Goal: Find specific page/section: Find specific page/section

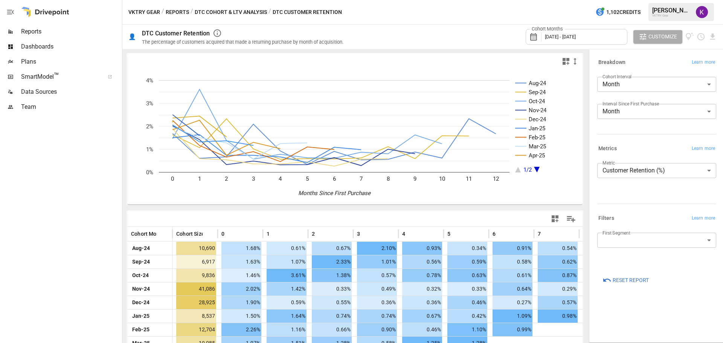
click at [173, 12] on button "Reports" at bounding box center [177, 12] width 23 height 9
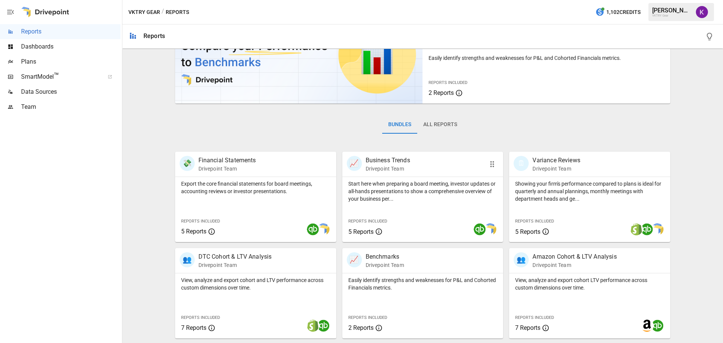
scroll to position [113, 0]
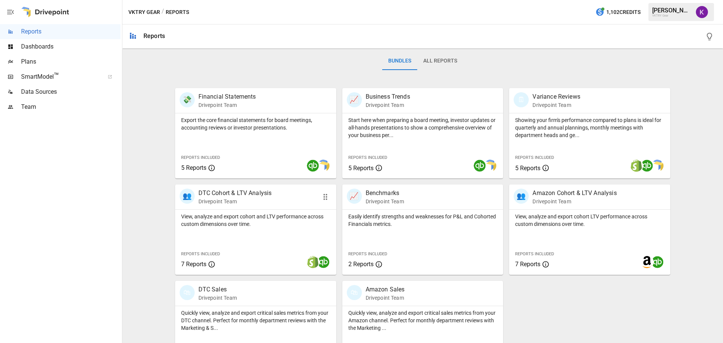
click at [263, 203] on p "Drivepoint Team" at bounding box center [235, 202] width 73 height 8
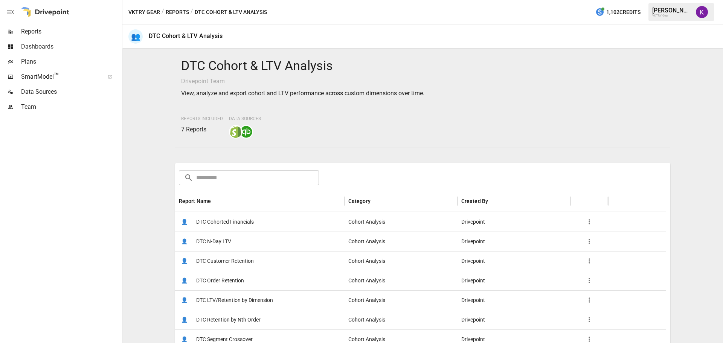
click at [249, 219] on span "DTC Cohorted Financials" at bounding box center [225, 222] width 58 height 19
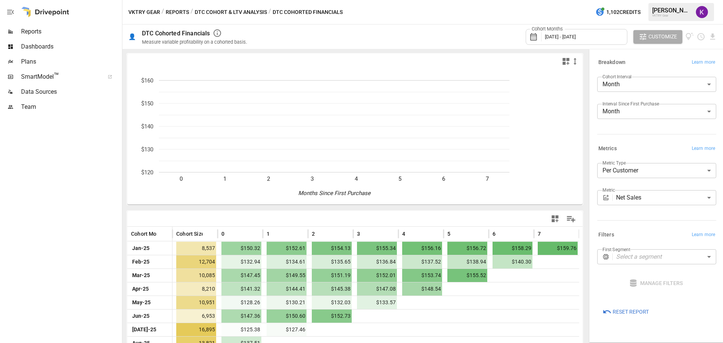
click at [656, 0] on body "**********" at bounding box center [361, 0] width 723 height 0
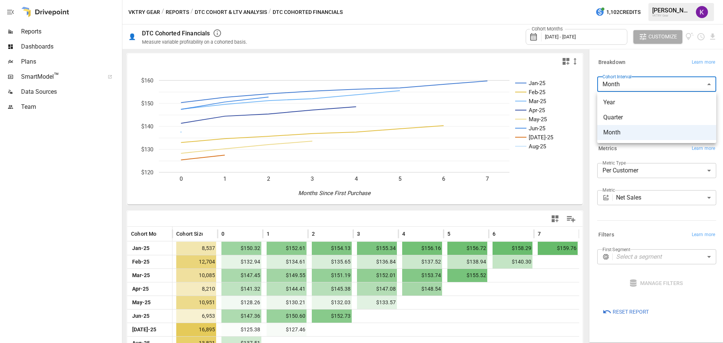
click at [656, 87] on div at bounding box center [361, 171] width 723 height 343
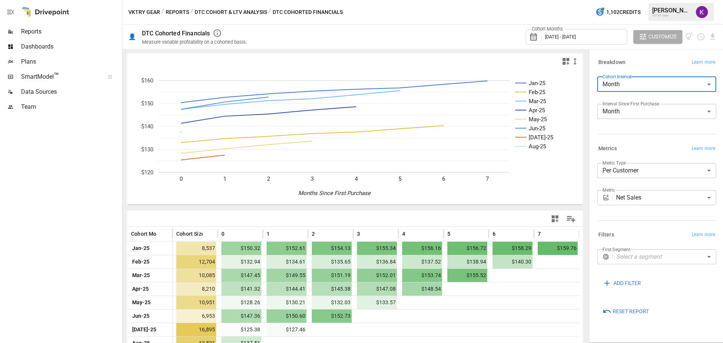
click at [216, 13] on button "DTC Cohort & LTV Analysis" at bounding box center [231, 12] width 72 height 9
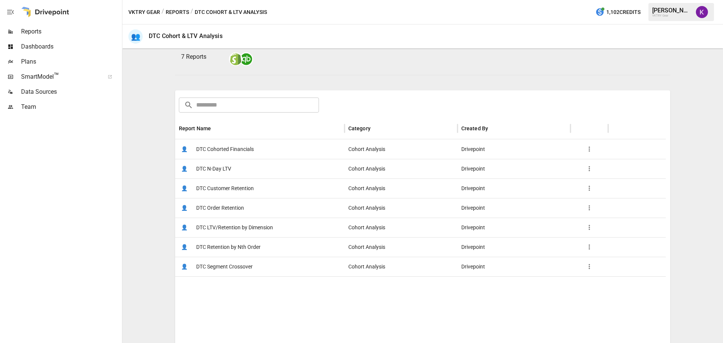
scroll to position [75, 0]
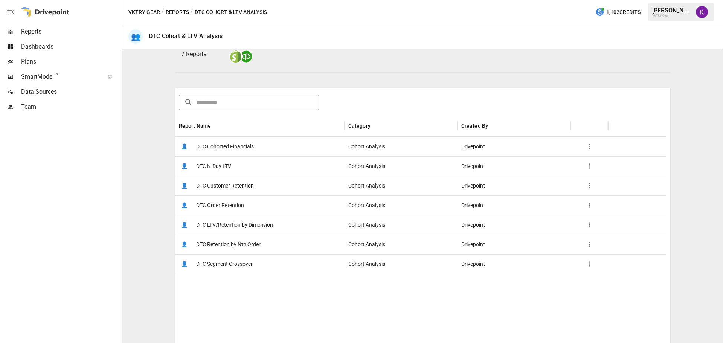
click at [259, 163] on div "👤 DTC N-Day LTV" at bounding box center [260, 166] width 170 height 20
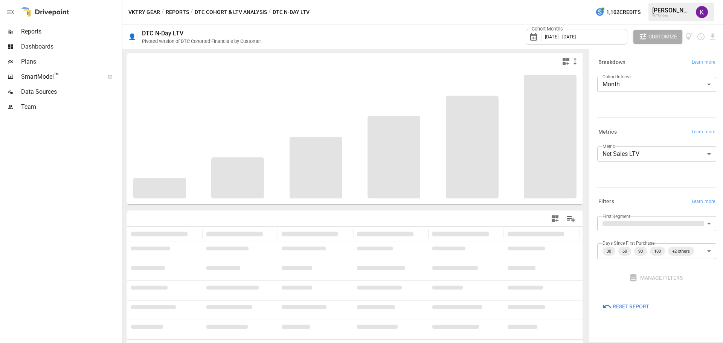
click at [210, 14] on button "DTC Cohort & LTV Analysis" at bounding box center [231, 12] width 72 height 9
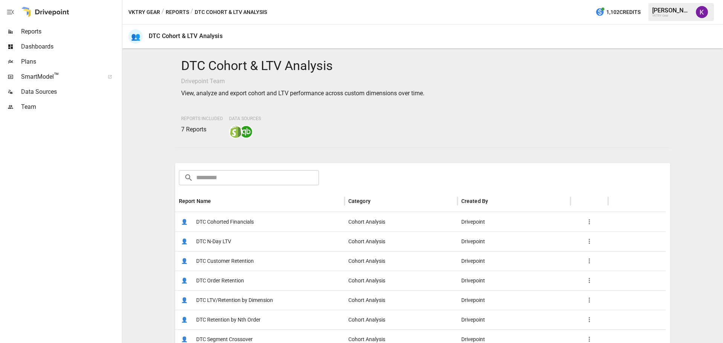
click at [281, 300] on div "👤 DTC LTV/Retention by Dimension" at bounding box center [260, 301] width 170 height 20
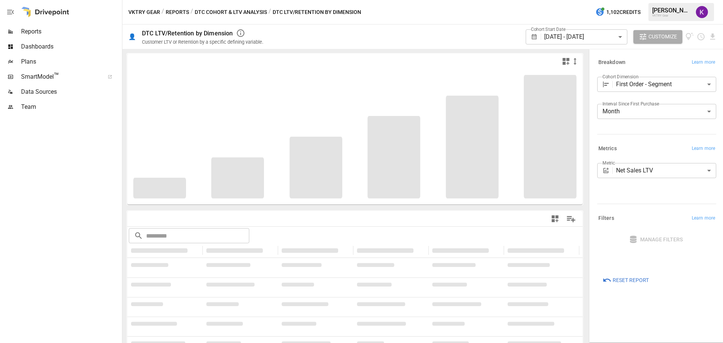
click at [677, 0] on body "**********" at bounding box center [361, 0] width 723 height 0
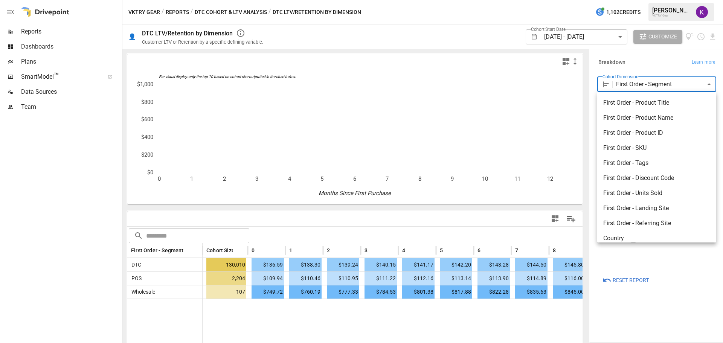
scroll to position [75, 0]
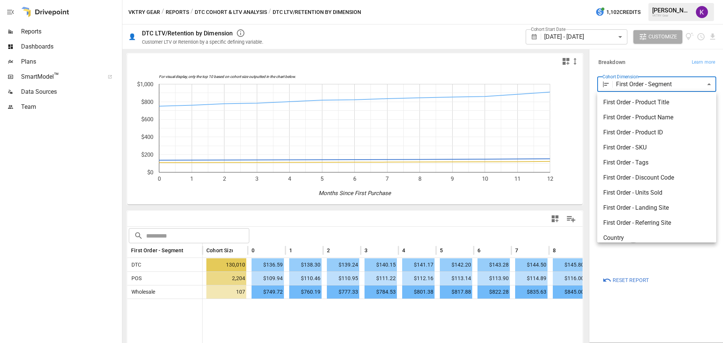
click at [665, 165] on span "First Order - Tags" at bounding box center [657, 162] width 107 height 9
type input "**********"
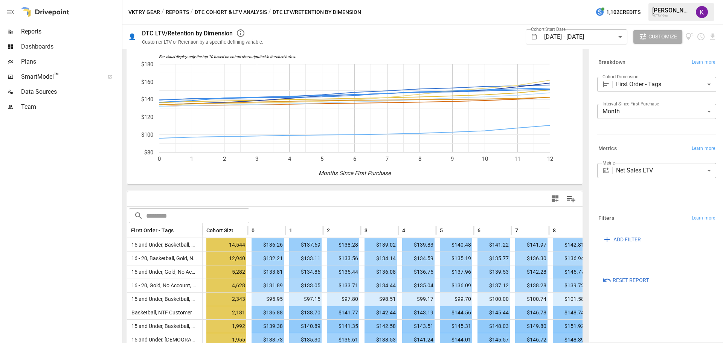
scroll to position [38, 0]
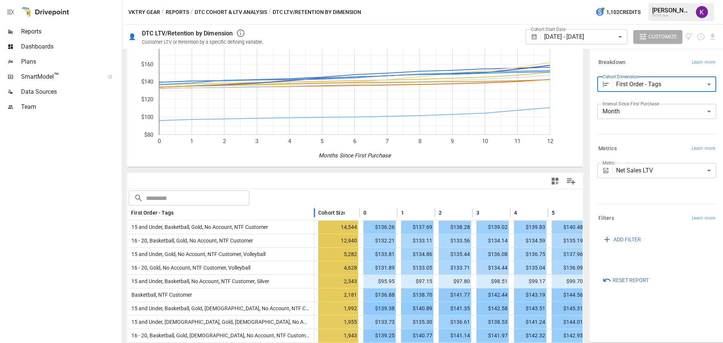
drag, startPoint x: 203, startPoint y: 211, endPoint x: 315, endPoint y: 216, distance: 112.0
click at [315, 216] on div at bounding box center [315, 213] width 4 height 15
